Goal: Find specific page/section: Find specific page/section

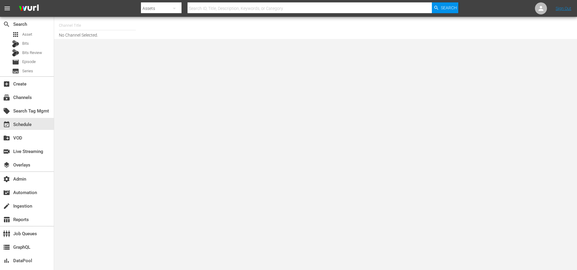
click at [309, 72] on body "menu Search By Assets Search ID, Title, Description, Keywords, or Category Sear…" at bounding box center [288, 135] width 577 height 270
click at [30, 32] on span "Asset" at bounding box center [27, 35] width 10 height 6
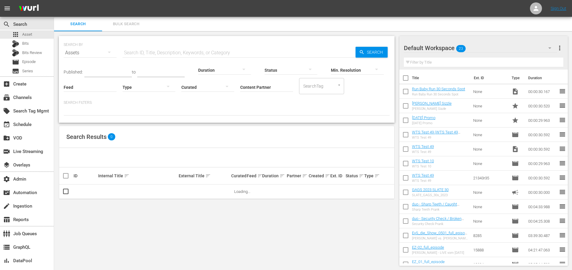
click at [258, 88] on input "Content Partner" at bounding box center [266, 88] width 53 height 22
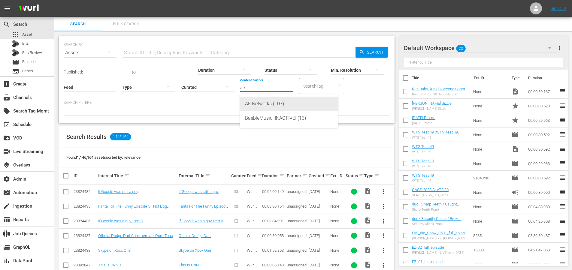
click at [262, 103] on div "AE Networks (107)" at bounding box center [289, 104] width 88 height 14
type input "AE Networks (107)"
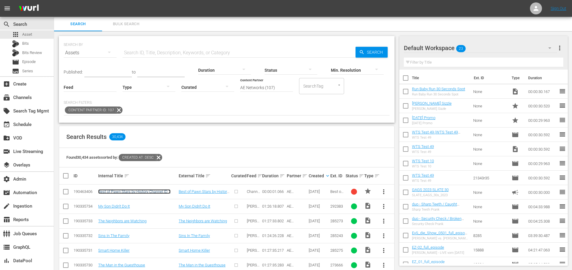
click at [160, 190] on link "Best of Pawn Stars by History Channel ID 1" at bounding box center [134, 192] width 72 height 5
click at [119, 190] on link "Best of Pawn Stars by History Channel ID 1" at bounding box center [134, 192] width 72 height 5
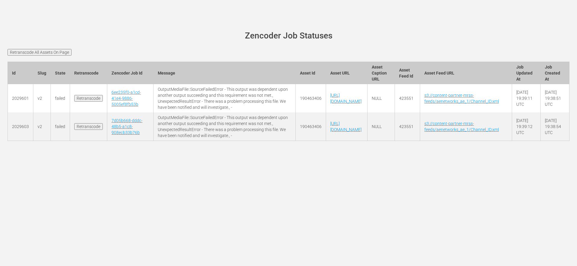
click at [238, 243] on div "wurl-scheduler.com site status Zencoder Job Statuses Retranscode All Assets On …" at bounding box center [288, 133] width 577 height 266
